Goal: Information Seeking & Learning: Find specific fact

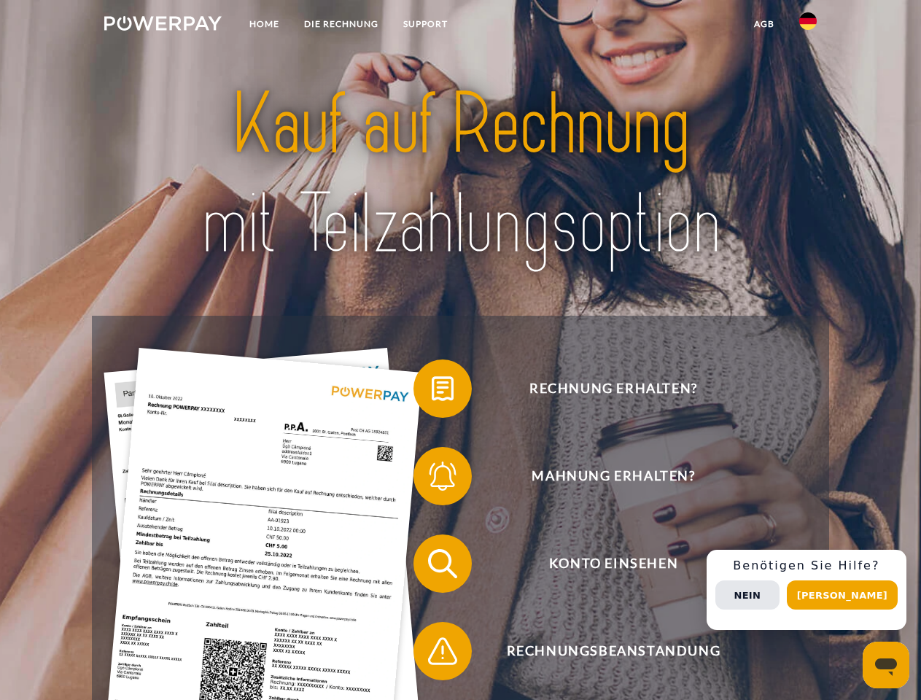
click at [163, 26] on img at bounding box center [162, 23] width 117 height 15
click at [808, 26] on img at bounding box center [808, 21] width 18 height 18
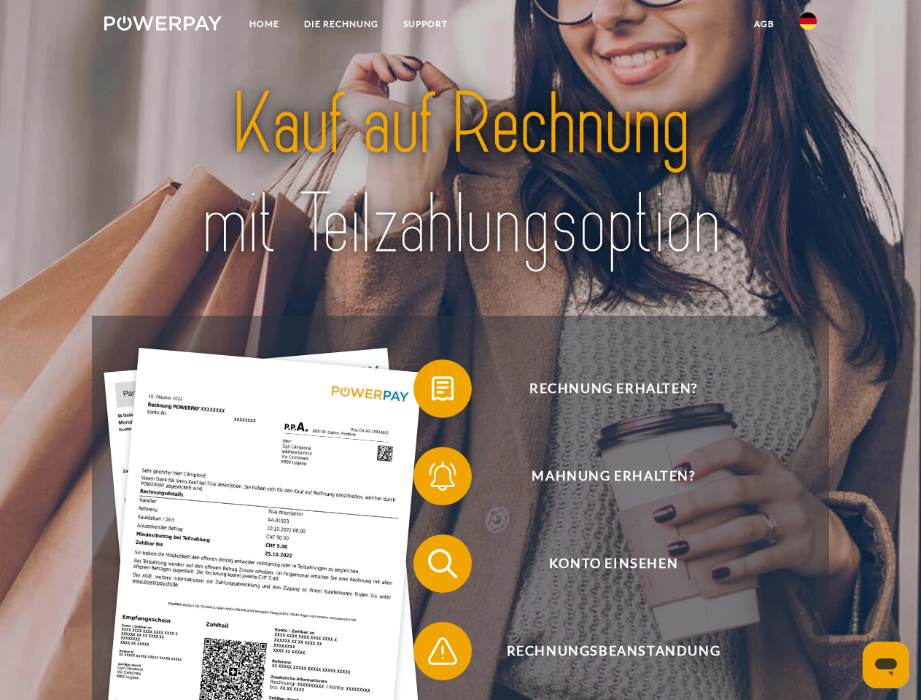
click at [764, 24] on link "agb" at bounding box center [764, 24] width 45 height 26
click at [432, 392] on span at bounding box center [420, 388] width 73 height 73
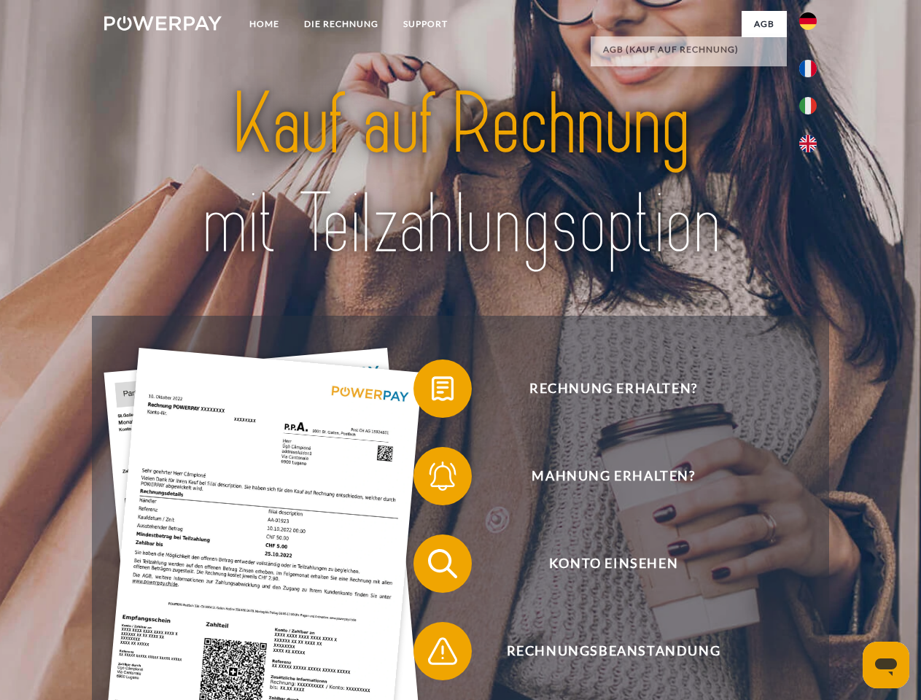
click at [432, 479] on span at bounding box center [420, 476] width 73 height 73
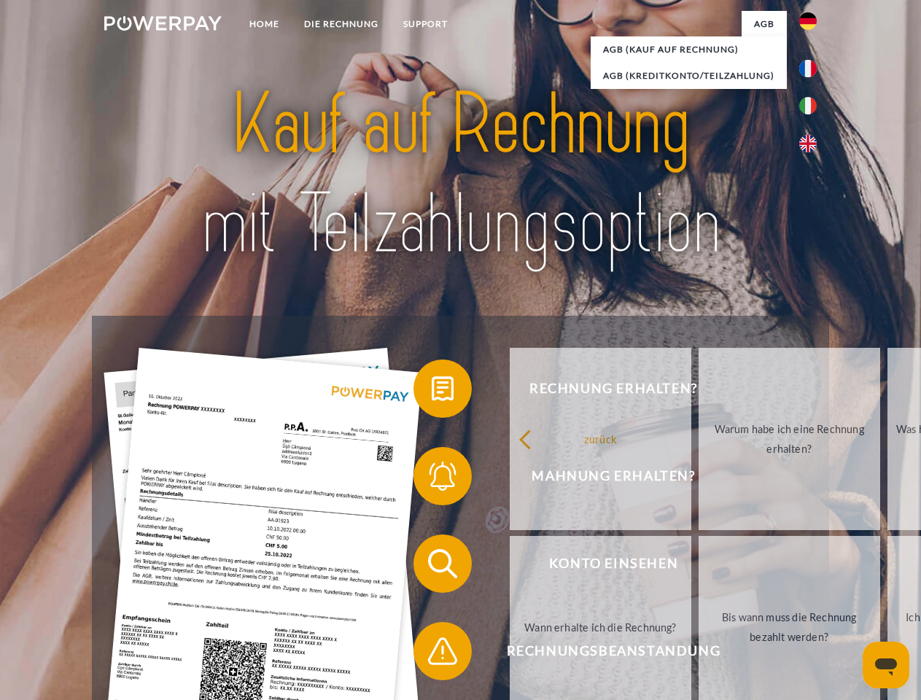
click at [699, 567] on link "Bis wann muss die Rechnung bezahlt werden?" at bounding box center [790, 627] width 182 height 182
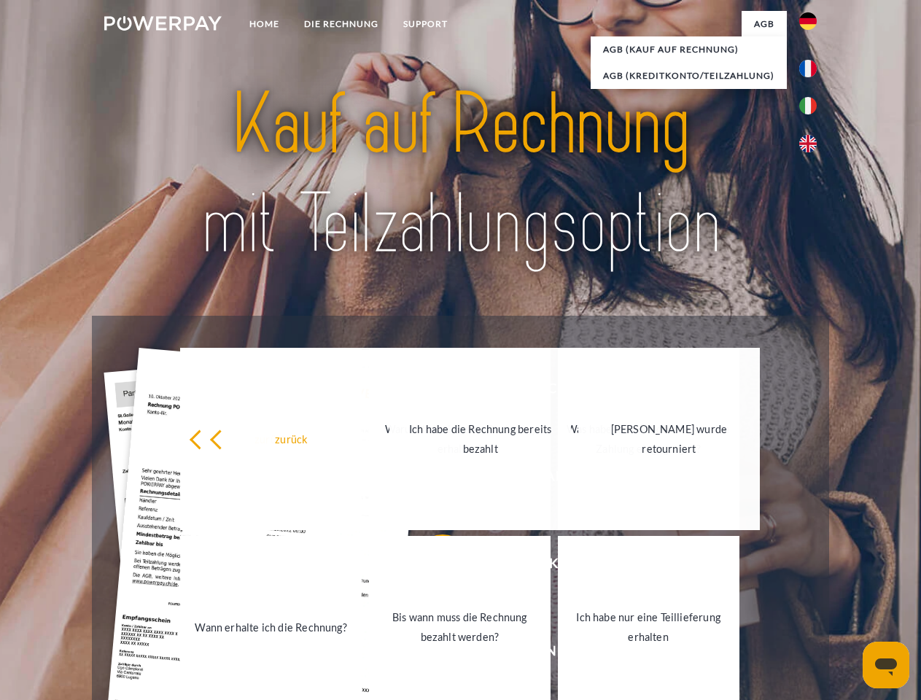
click at [432, 654] on link "Bis wann muss die Rechnung bezahlt werden?" at bounding box center [460, 627] width 182 height 182
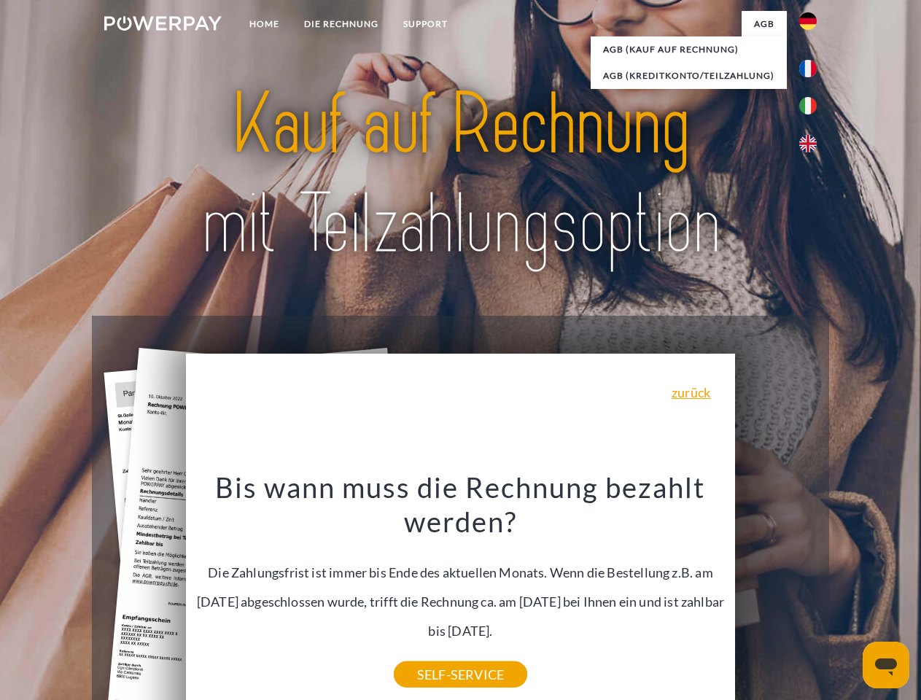
click at [776, 593] on span "Konto einsehen" at bounding box center [613, 564] width 357 height 58
click at [848, 595] on header "Home DIE RECHNUNG SUPPORT" at bounding box center [460, 503] width 921 height 1007
